Goal: Communication & Community: Answer question/provide support

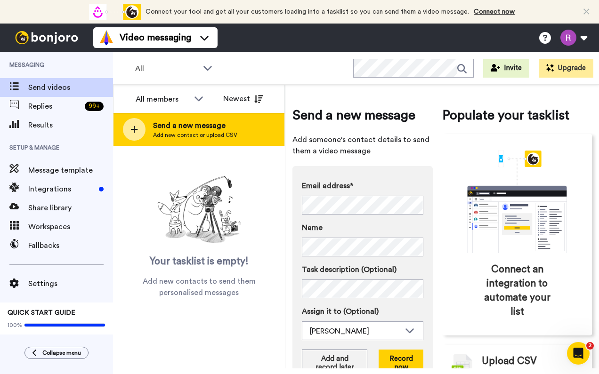
click at [136, 133] on icon at bounding box center [134, 129] width 8 height 8
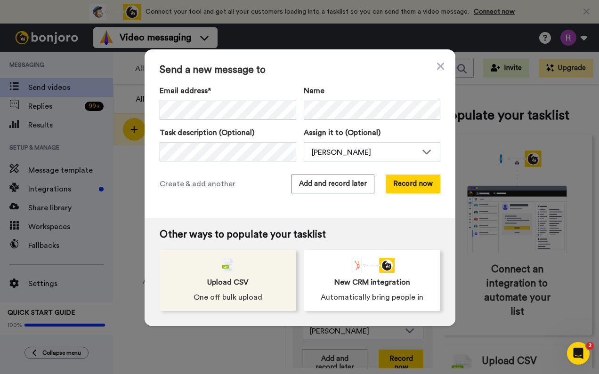
click at [238, 274] on div "Upload CSV One off bulk upload" at bounding box center [228, 280] width 137 height 61
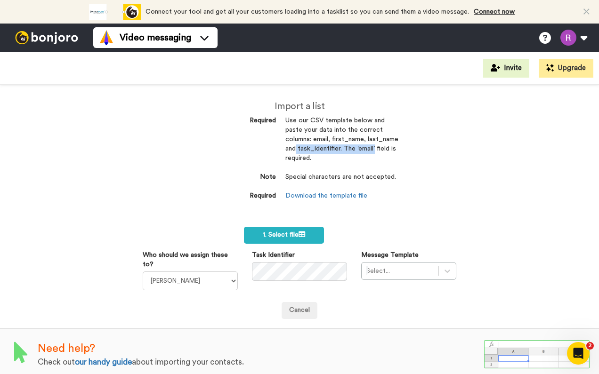
drag, startPoint x: 313, startPoint y: 138, endPoint x: 315, endPoint y: 148, distance: 11.1
click at [315, 149] on dd "Use our CSV template below and paste your data into the correct columns: email,…" at bounding box center [341, 144] width 113 height 57
click at [342, 138] on dd "Use our CSV template below and paste your data into the correct columns: email,…" at bounding box center [341, 144] width 113 height 57
drag, startPoint x: 333, startPoint y: 138, endPoint x: 364, endPoint y: 138, distance: 30.6
click at [364, 138] on dd "Use our CSV template below and paste your data into the correct columns: email,…" at bounding box center [341, 144] width 113 height 57
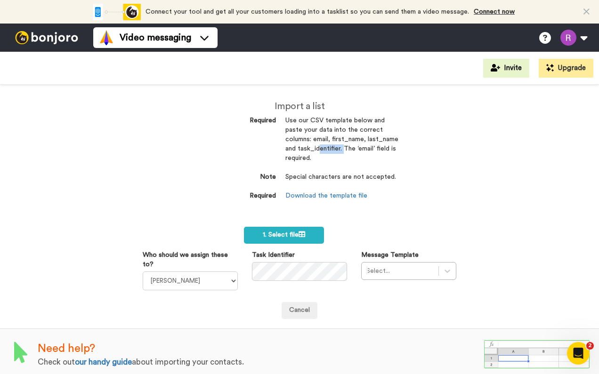
copy dd "first_name"
click at [295, 232] on span "1. Select file" at bounding box center [284, 235] width 42 height 7
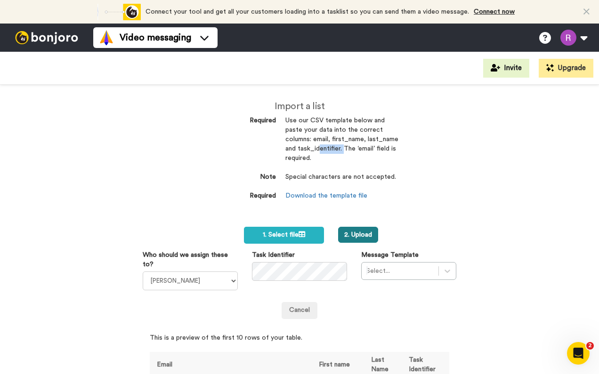
click at [356, 230] on button "2. Upload" at bounding box center [358, 235] width 40 height 16
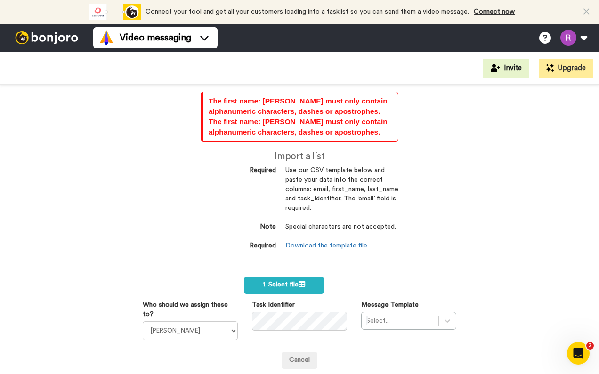
click at [210, 244] on dt "Required" at bounding box center [238, 246] width 75 height 9
click at [238, 326] on div "Who should we assign these to? Rene Fay" at bounding box center [190, 320] width 109 height 40
click at [298, 282] on span "1. Select file" at bounding box center [284, 285] width 42 height 7
click at [357, 279] on button "2. Upload" at bounding box center [358, 285] width 40 height 16
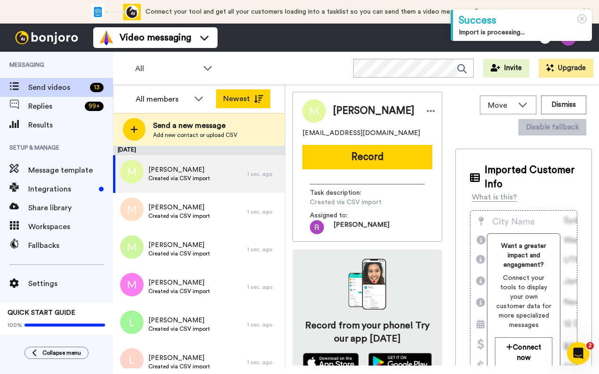
click at [231, 96] on button "Newest" at bounding box center [243, 98] width 54 height 19
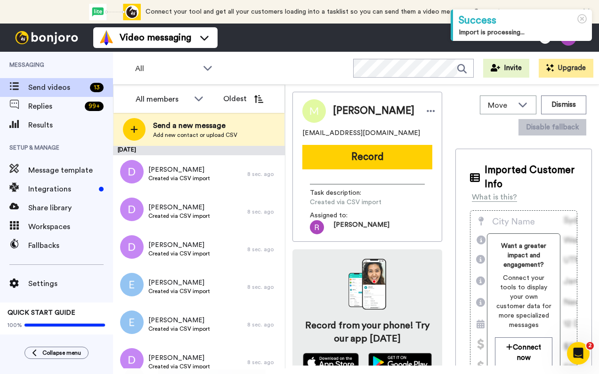
click at [232, 96] on button "Oldest" at bounding box center [243, 98] width 54 height 19
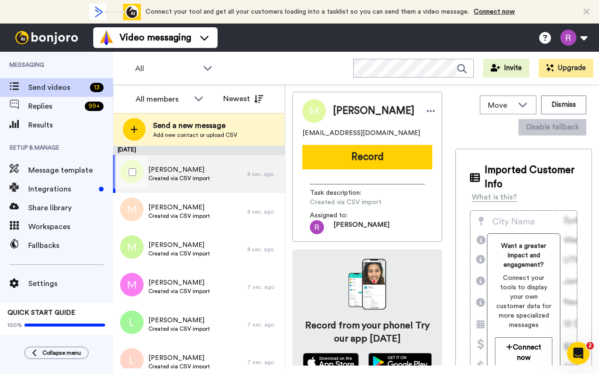
click at [198, 173] on span "Meghan Loeb" at bounding box center [179, 169] width 62 height 9
click at [170, 171] on span "Meghan Loeb" at bounding box center [179, 169] width 62 height 9
click at [215, 178] on div "Meghan Loeb Created via CSV import" at bounding box center [180, 174] width 134 height 38
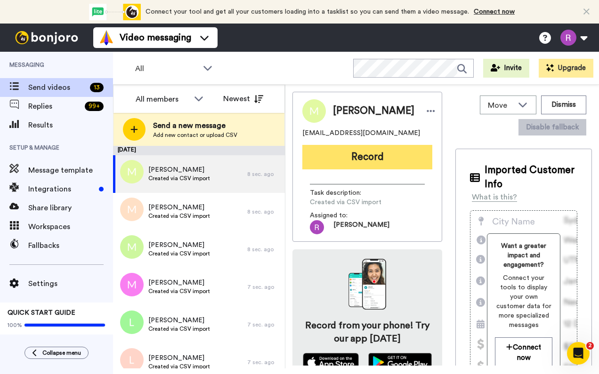
click at [357, 154] on button "Record" at bounding box center [367, 157] width 130 height 24
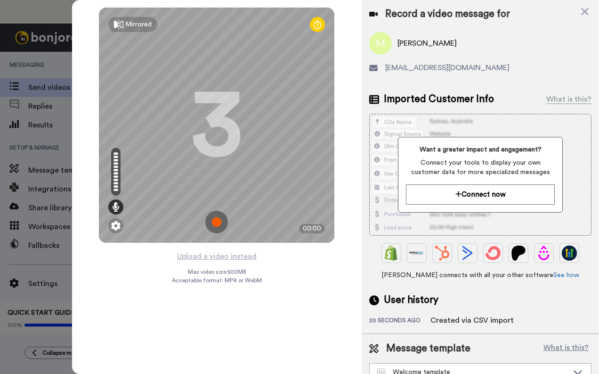
click at [218, 225] on img at bounding box center [216, 222] width 23 height 23
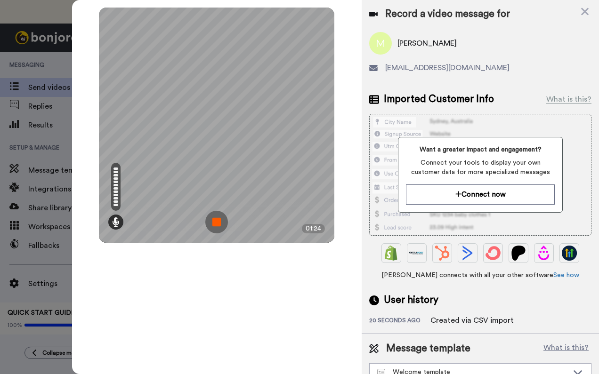
click at [218, 224] on img at bounding box center [216, 222] width 23 height 23
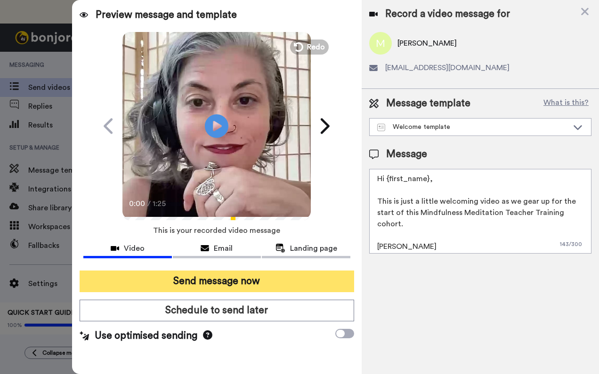
click at [213, 286] on button "Send message now" at bounding box center [217, 282] width 275 height 22
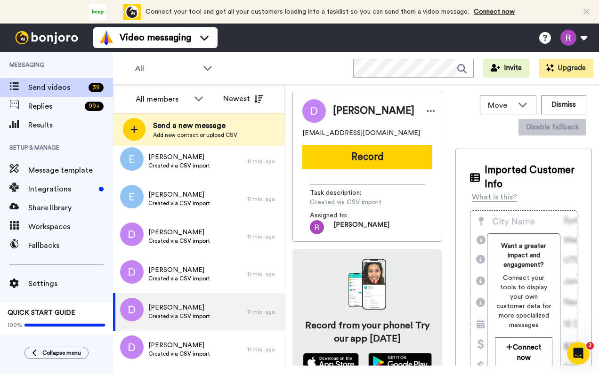
scroll to position [1256, 0]
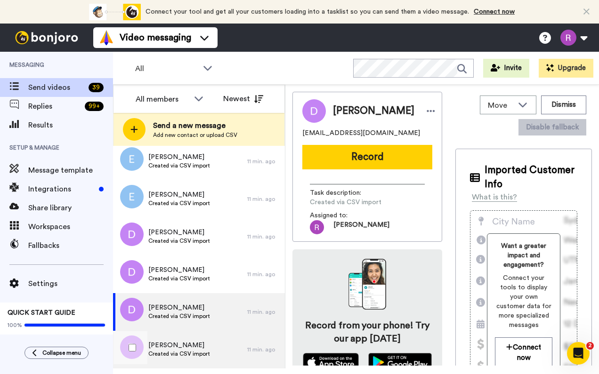
click at [227, 353] on div "D'Anna Keinan Created via CSV import" at bounding box center [180, 350] width 134 height 38
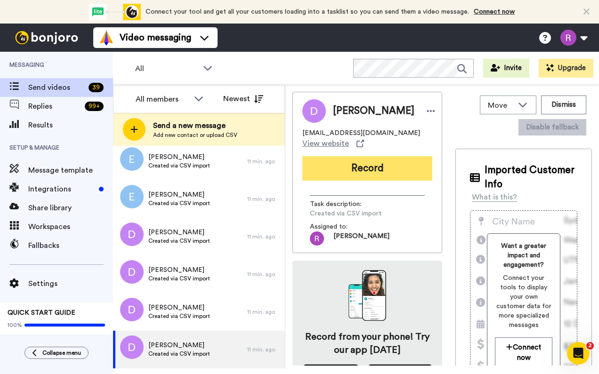
click at [366, 158] on button "Record" at bounding box center [367, 168] width 130 height 24
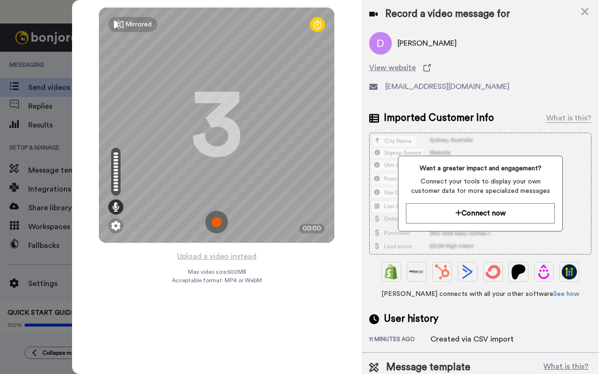
click at [221, 222] on img at bounding box center [216, 222] width 23 height 23
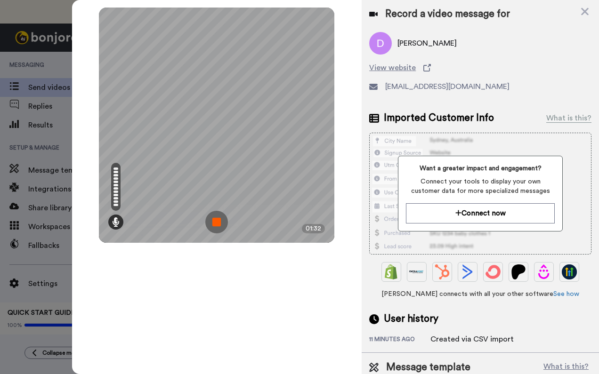
click at [221, 222] on img at bounding box center [216, 222] width 23 height 23
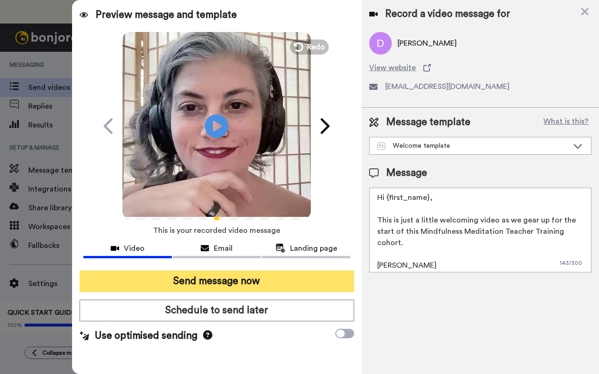
click at [303, 288] on button "Send message now" at bounding box center [217, 282] width 275 height 22
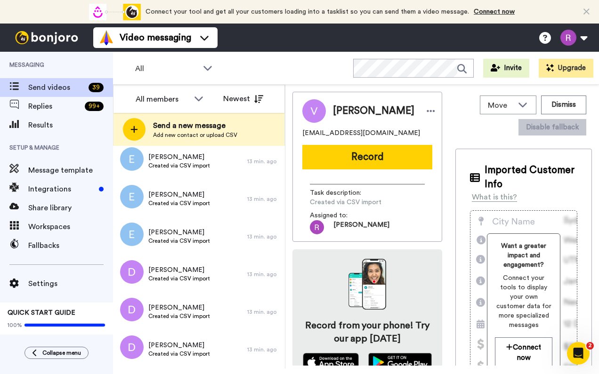
scroll to position [1218, 0]
click at [199, 107] on div "All members" at bounding box center [170, 99] width 84 height 19
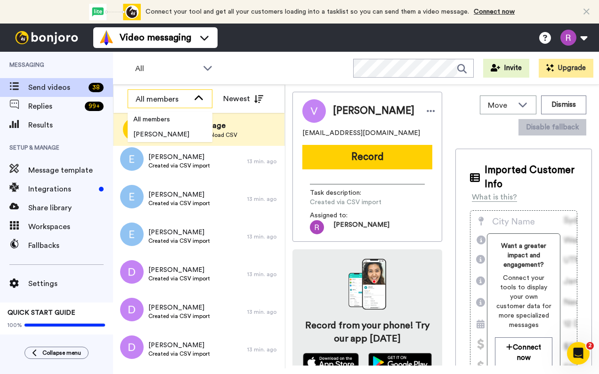
click at [199, 96] on icon at bounding box center [199, 98] width 8 height 5
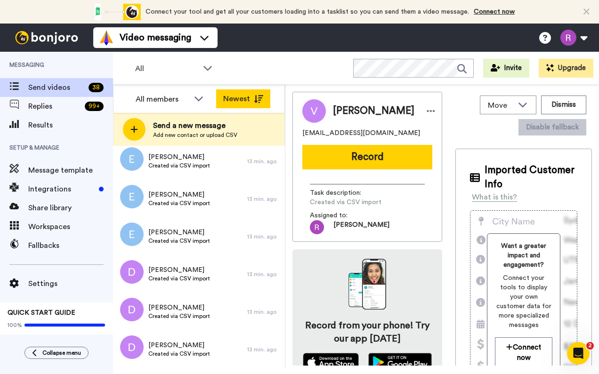
click at [245, 98] on button "Newest" at bounding box center [243, 98] width 54 height 19
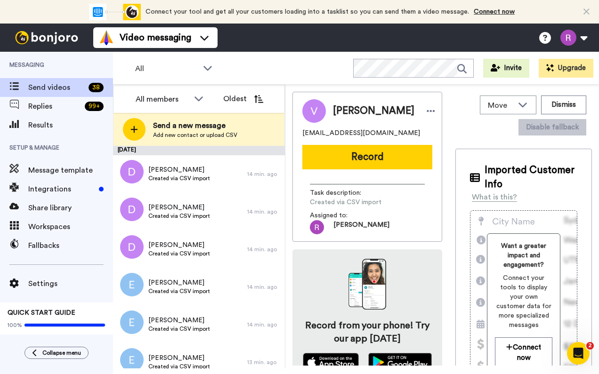
scroll to position [0, 0]
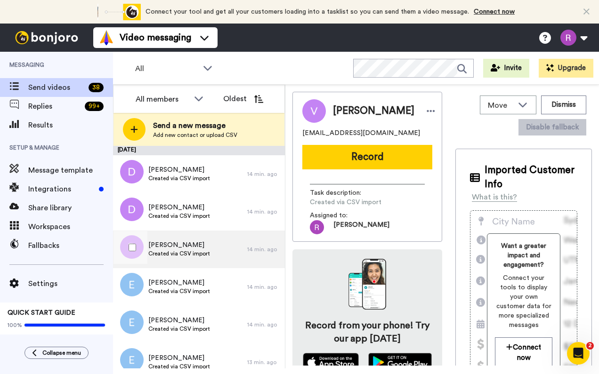
click at [195, 240] on div "Dan Johanning Created via CSV import" at bounding box center [180, 250] width 134 height 38
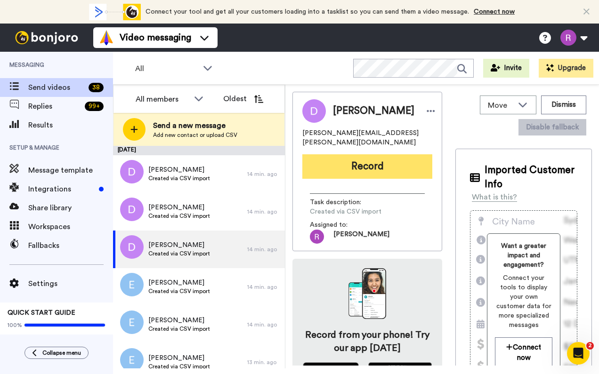
click at [397, 154] on button "Record" at bounding box center [367, 166] width 130 height 24
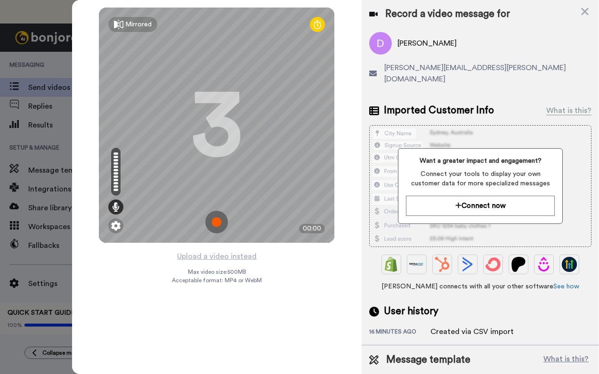
click at [214, 219] on img at bounding box center [216, 222] width 23 height 23
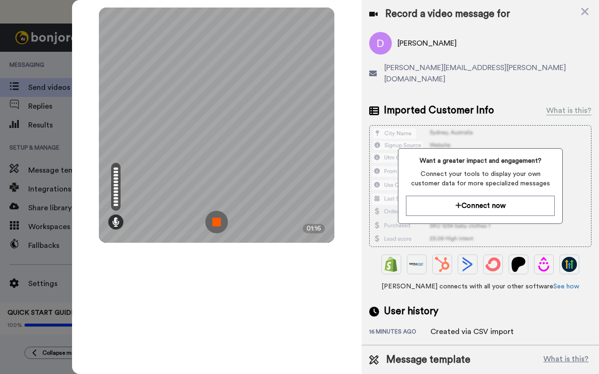
click at [214, 219] on img at bounding box center [216, 222] width 23 height 23
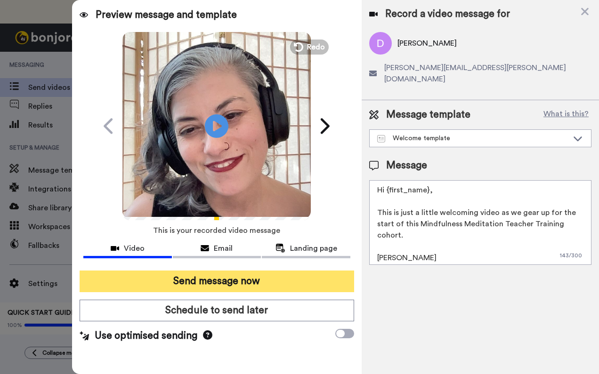
click at [203, 280] on button "Send message now" at bounding box center [217, 282] width 275 height 22
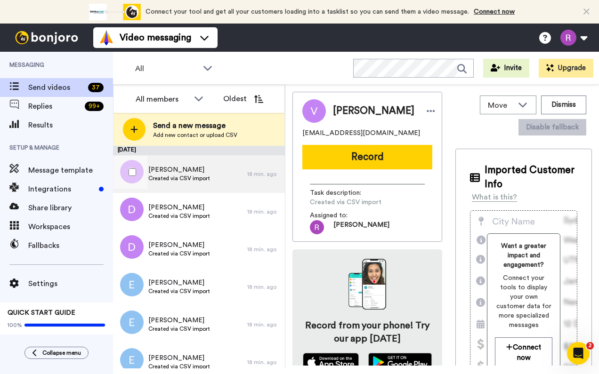
click at [249, 167] on div "Dinos Sassalos Created via CSV import 18 min. ago" at bounding box center [199, 174] width 172 height 38
click at [370, 157] on button "Record" at bounding box center [367, 157] width 130 height 24
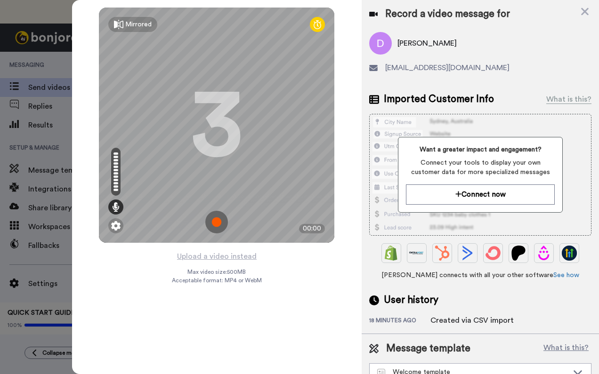
click at [215, 226] on img at bounding box center [216, 222] width 23 height 23
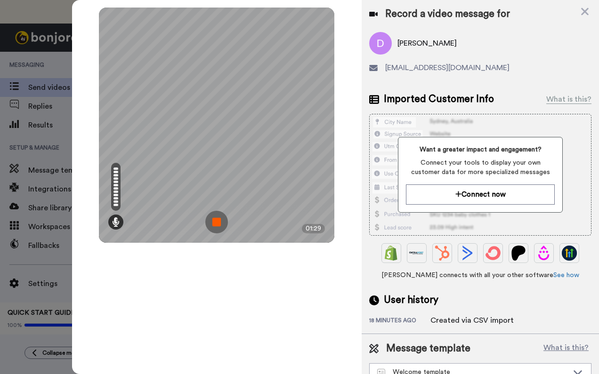
click at [215, 226] on img at bounding box center [216, 222] width 23 height 23
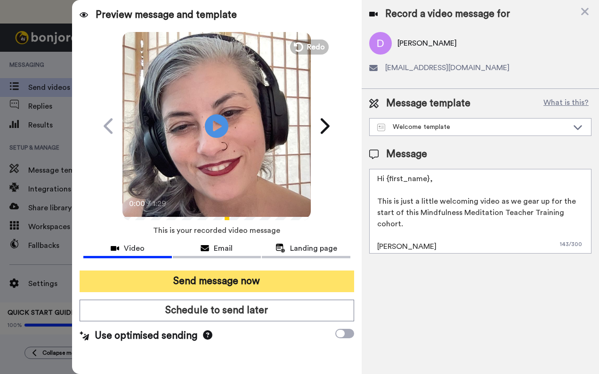
click at [244, 278] on button "Send message now" at bounding box center [217, 282] width 275 height 22
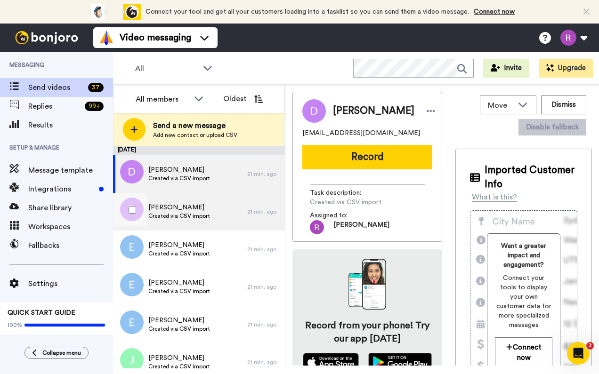
click at [209, 213] on div "Dustin Chaffin Created via CSV import" at bounding box center [180, 212] width 134 height 38
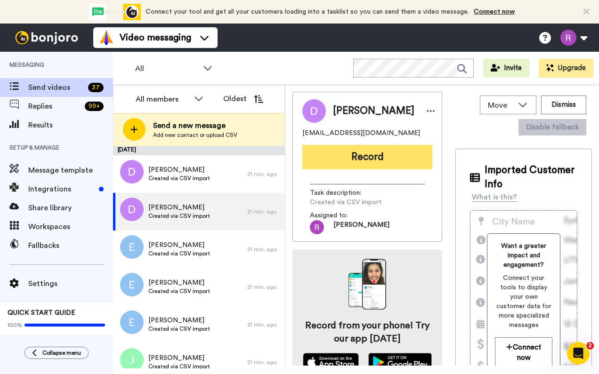
click at [364, 160] on button "Record" at bounding box center [367, 157] width 130 height 24
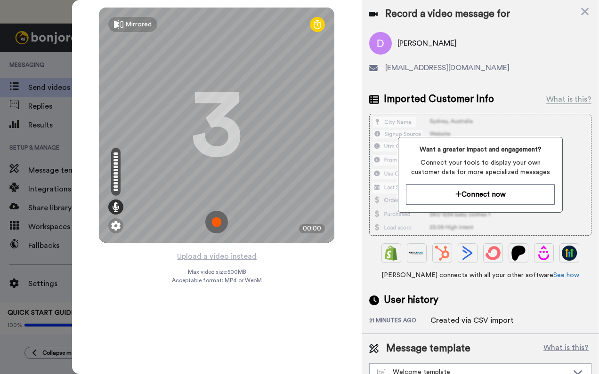
click at [216, 229] on img at bounding box center [216, 222] width 23 height 23
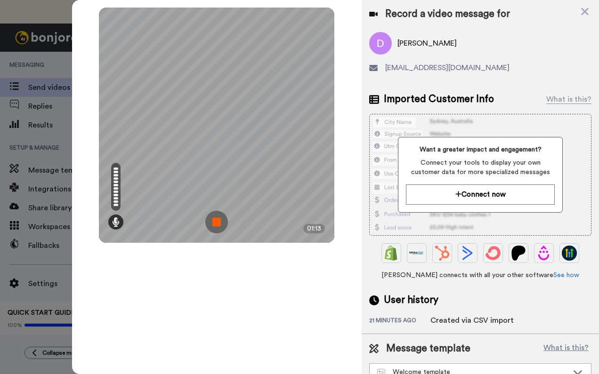
click at [216, 229] on img at bounding box center [216, 222] width 23 height 23
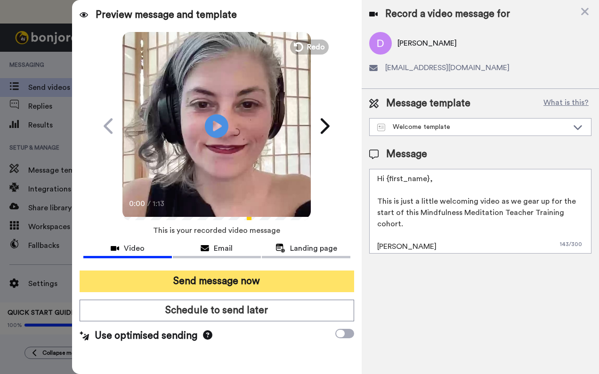
click at [233, 282] on button "Send message now" at bounding box center [217, 282] width 275 height 22
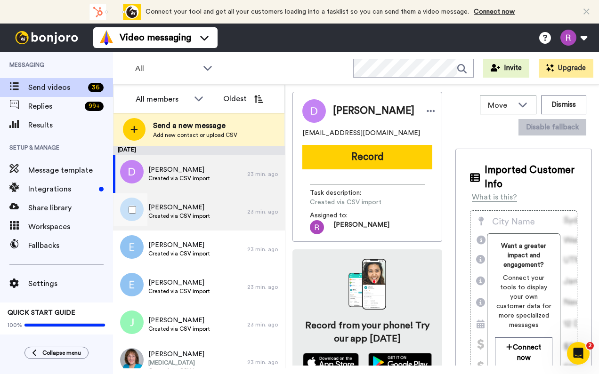
click at [210, 211] on span "[PERSON_NAME]" at bounding box center [179, 207] width 62 height 9
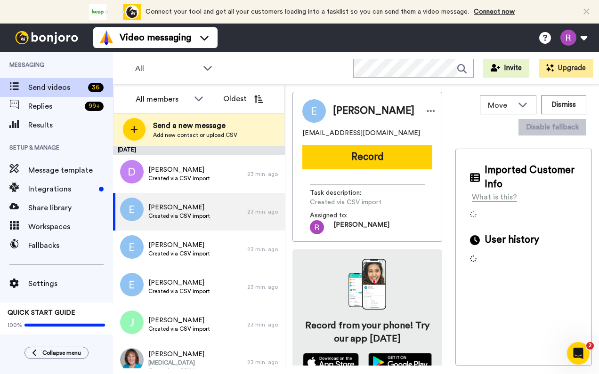
click at [385, 166] on button "Record" at bounding box center [367, 157] width 130 height 24
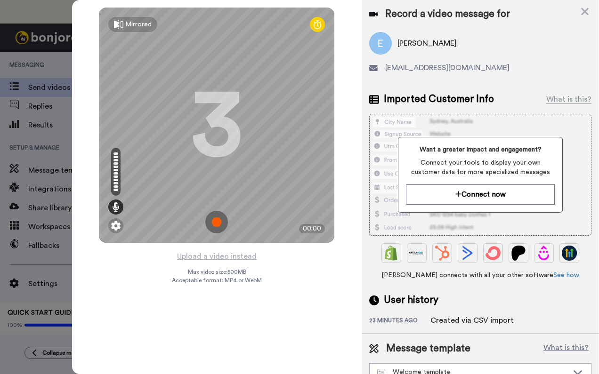
click at [219, 221] on img at bounding box center [216, 222] width 23 height 23
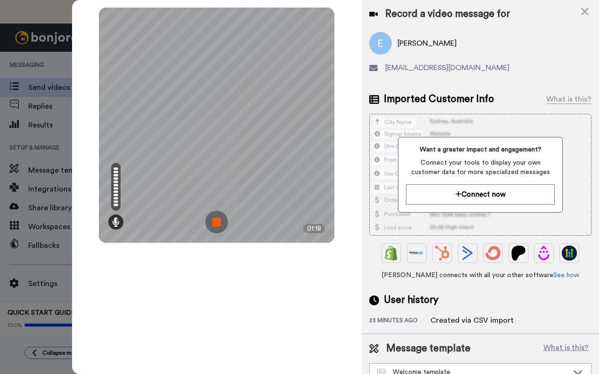
click at [219, 221] on img at bounding box center [216, 222] width 23 height 23
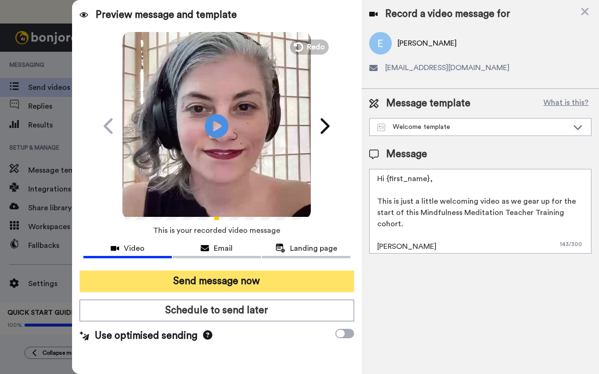
click at [226, 281] on button "Send message now" at bounding box center [217, 282] width 275 height 22
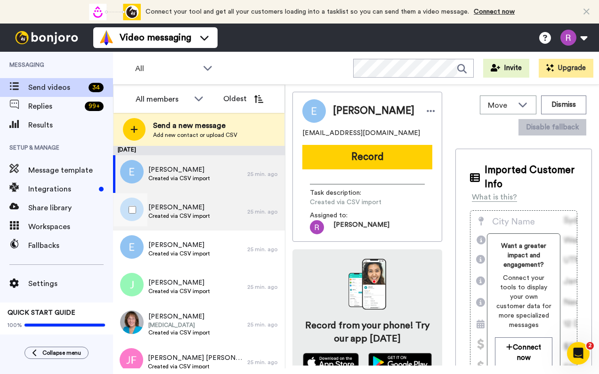
click at [182, 208] on span "Ella Rhoades" at bounding box center [179, 207] width 62 height 9
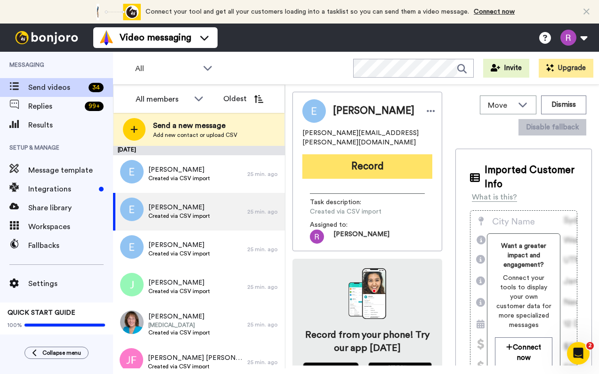
click at [356, 161] on button "Record" at bounding box center [367, 166] width 130 height 24
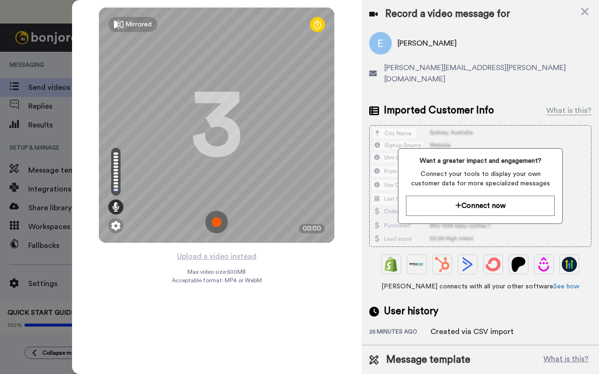
click at [218, 224] on img at bounding box center [216, 222] width 23 height 23
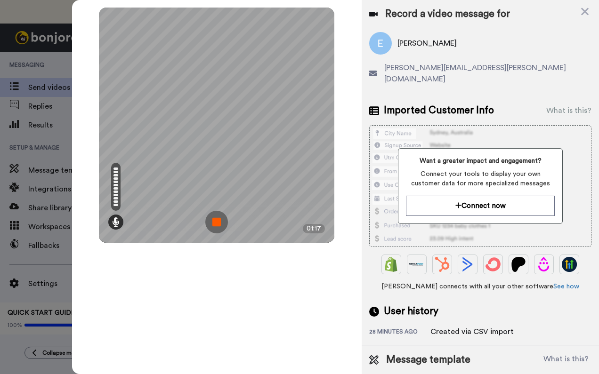
click at [218, 224] on img at bounding box center [216, 222] width 23 height 23
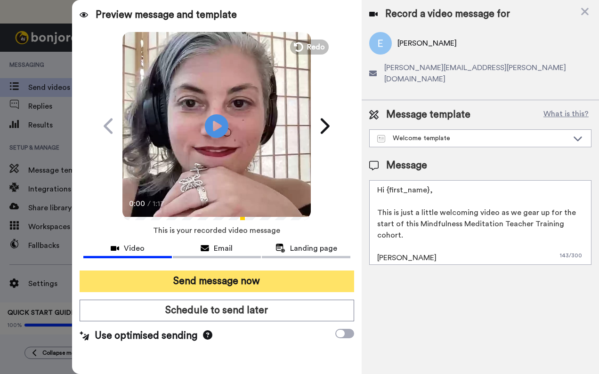
click at [247, 282] on button "Send message now" at bounding box center [217, 282] width 275 height 22
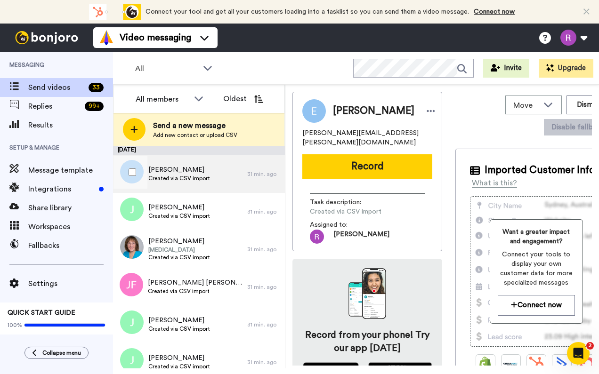
click at [248, 175] on div "31 min. ago" at bounding box center [263, 174] width 33 height 8
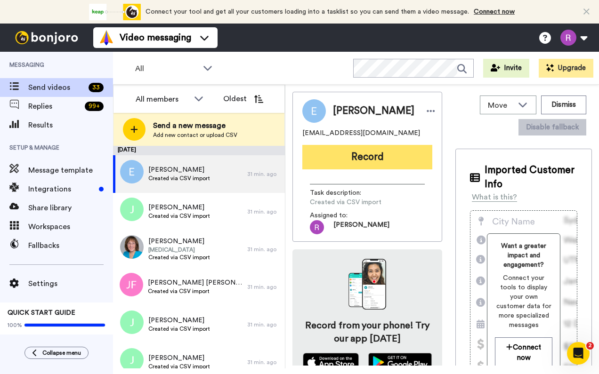
click at [363, 160] on button "Record" at bounding box center [367, 157] width 130 height 24
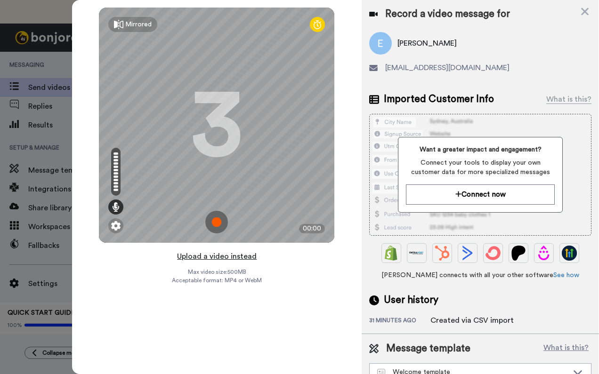
click at [207, 259] on button "Upload a video instead" at bounding box center [216, 257] width 85 height 12
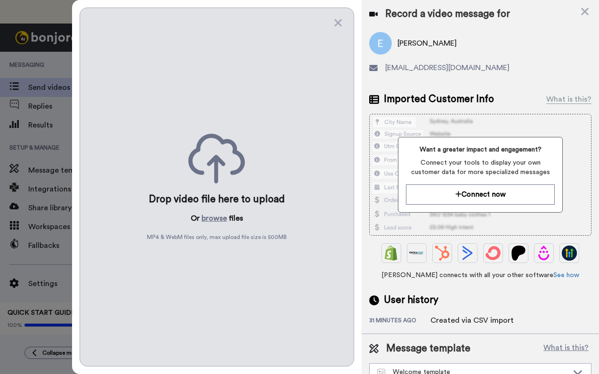
click at [258, 129] on div "Drop video file here to upload Or browse files MP4 & WebM files only, max uploa…" at bounding box center [217, 187] width 275 height 359
click at [339, 24] on icon at bounding box center [338, 23] width 8 height 8
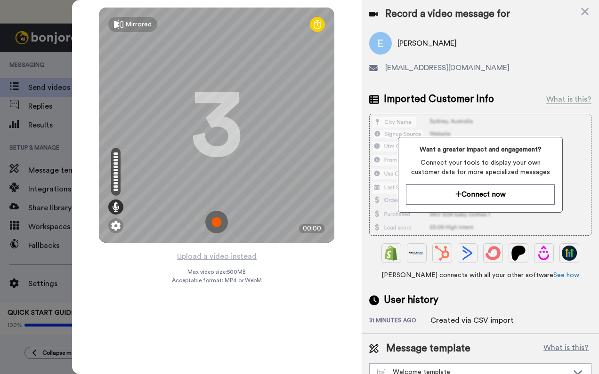
click at [220, 220] on img at bounding box center [216, 222] width 23 height 23
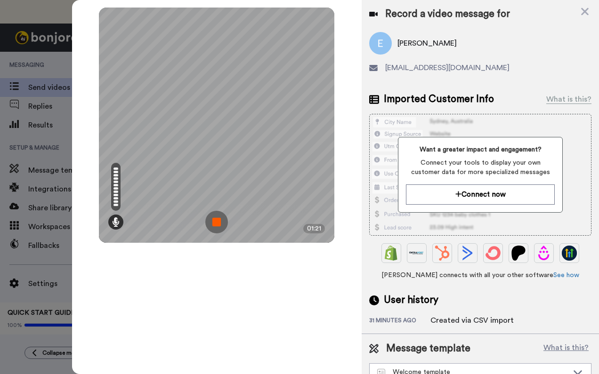
click at [220, 220] on img at bounding box center [216, 222] width 23 height 23
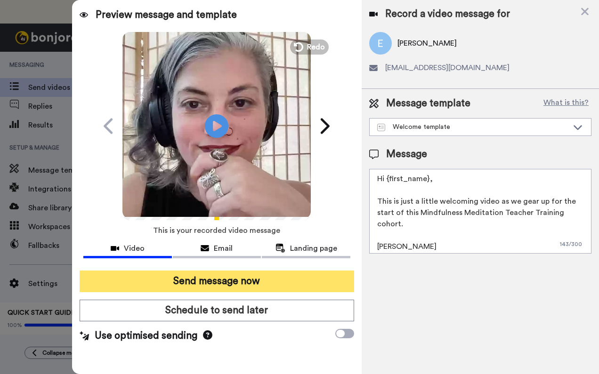
click at [229, 281] on button "Send message now" at bounding box center [217, 282] width 275 height 22
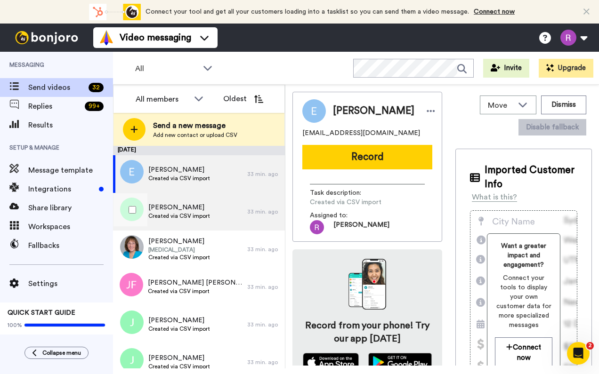
click at [209, 215] on span "Created via CSV import" at bounding box center [179, 216] width 62 height 8
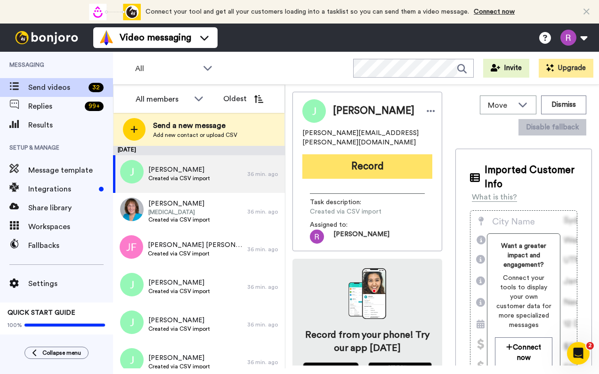
click at [347, 154] on button "Record" at bounding box center [367, 166] width 130 height 24
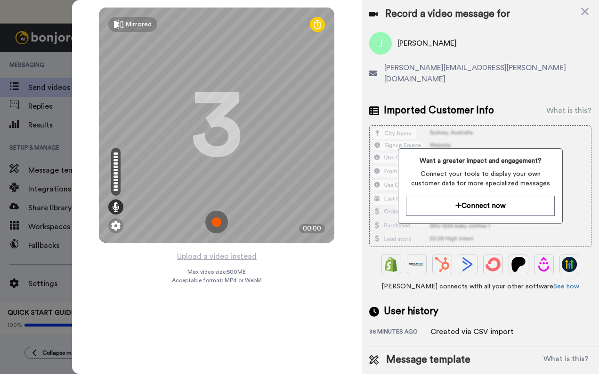
click at [217, 228] on img at bounding box center [216, 222] width 23 height 23
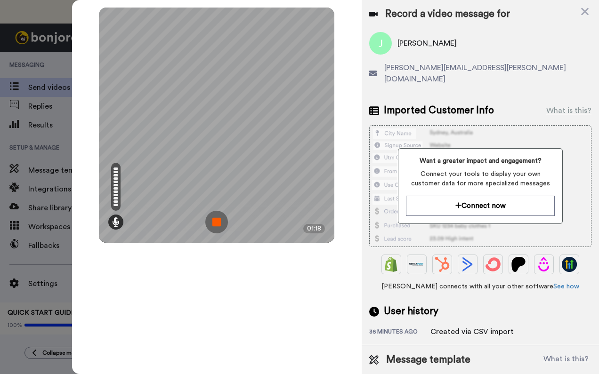
click at [217, 228] on img at bounding box center [216, 222] width 23 height 23
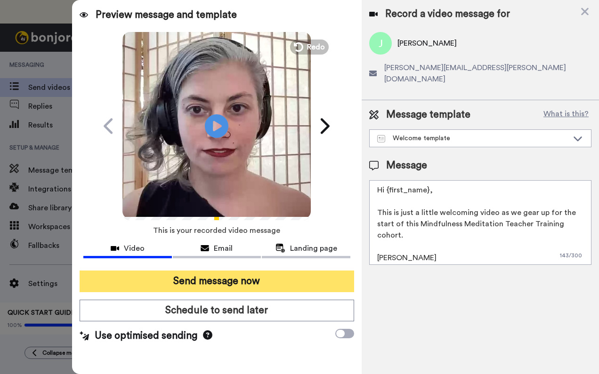
click at [230, 278] on button "Send message now" at bounding box center [217, 282] width 275 height 22
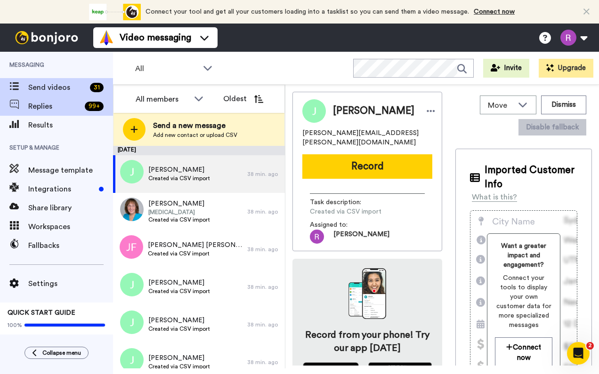
click at [57, 107] on span "Replies" at bounding box center [54, 106] width 53 height 11
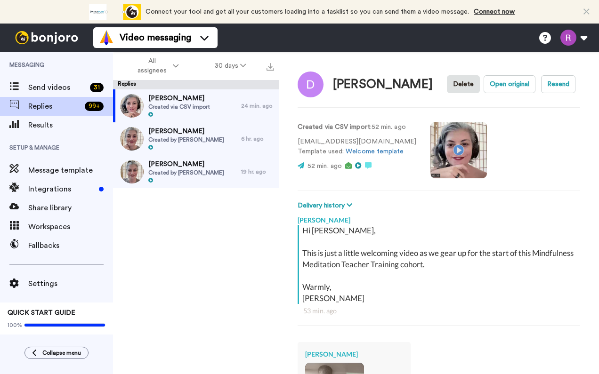
scroll to position [209, 0]
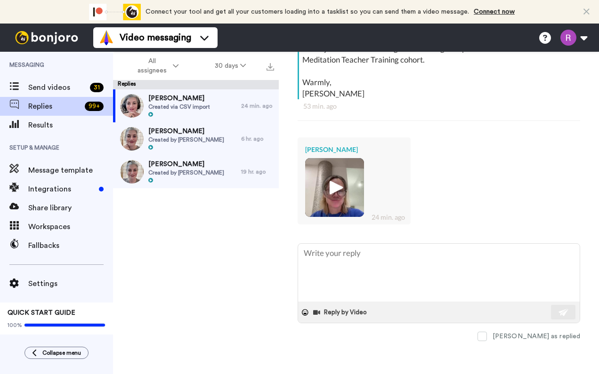
click at [135, 268] on div "[PERSON_NAME] Created via CSV import 24 min. ago [PERSON_NAME] Created by [PERS…" at bounding box center [196, 215] width 166 height 252
type textarea "x"
